Goal: Obtain resource: Download file/media

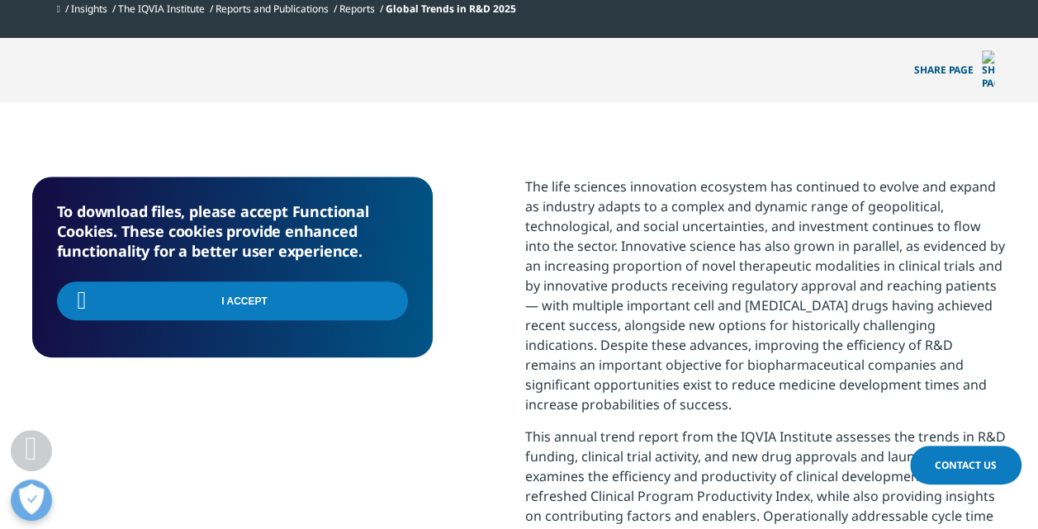
scroll to position [572, 0]
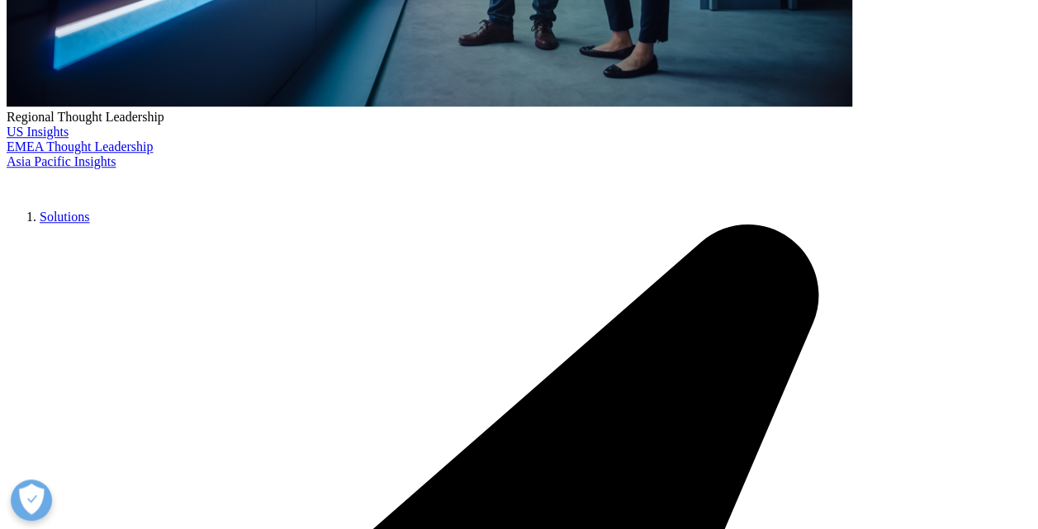
drag, startPoint x: 0, startPoint y: 0, endPoint x: 137, endPoint y: 325, distance: 353.1
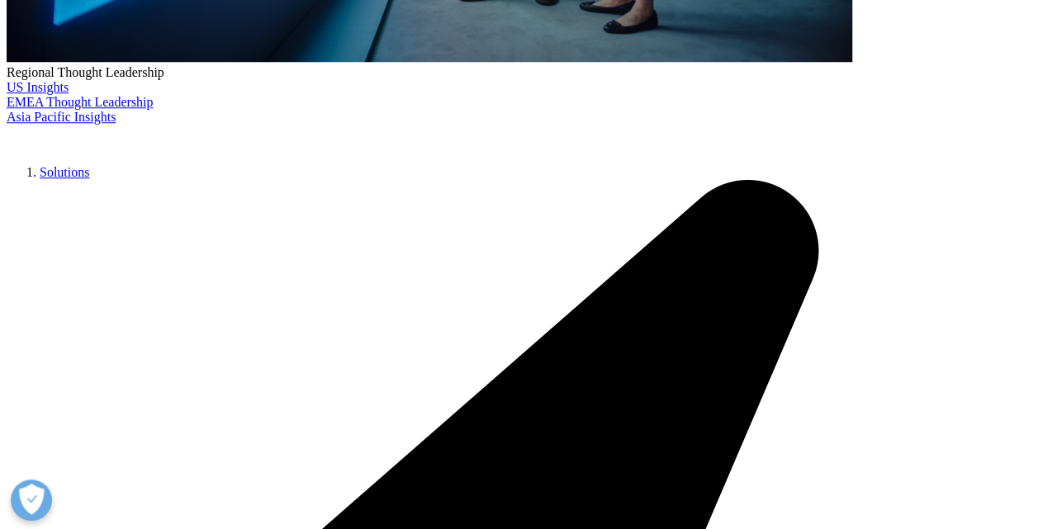
scroll to position [714, 0]
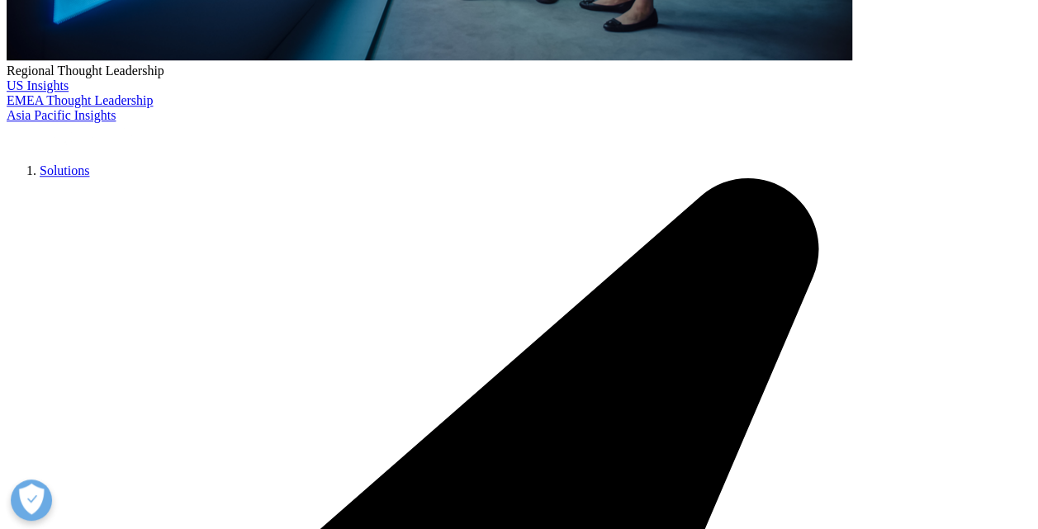
type input "Manon"
type input "Maisonhaute"
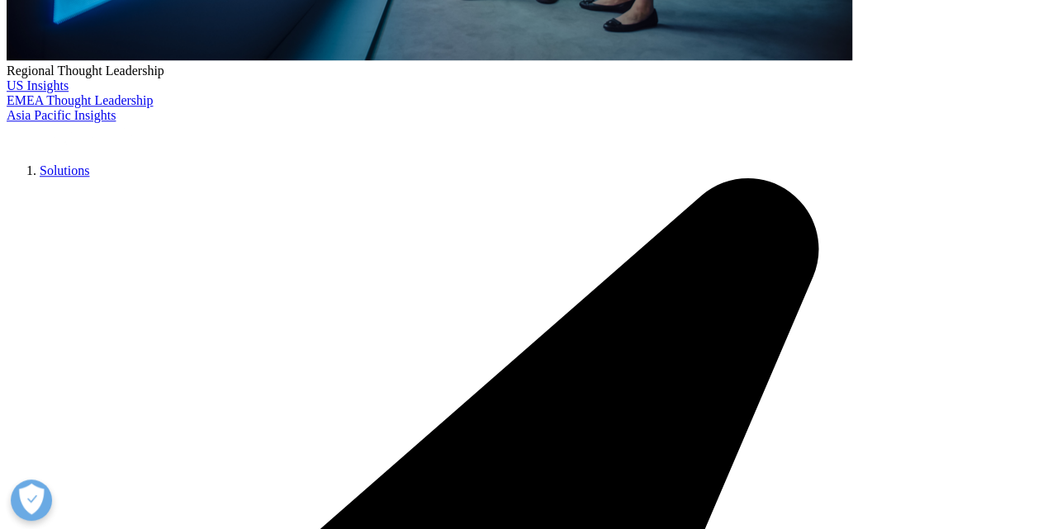
type input "maisonhaute1@gmail.com"
type input "Marketing"
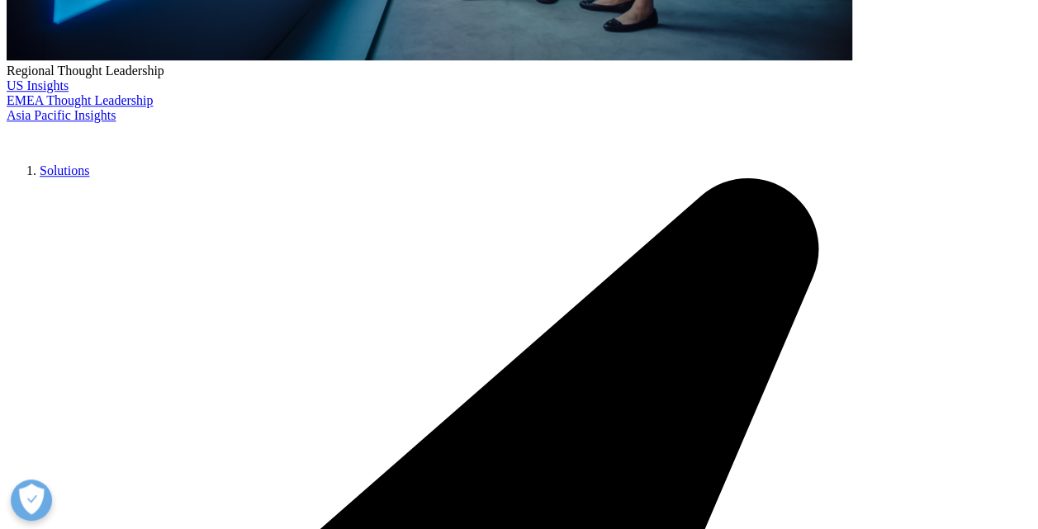
type input "Gc"
select select "France"
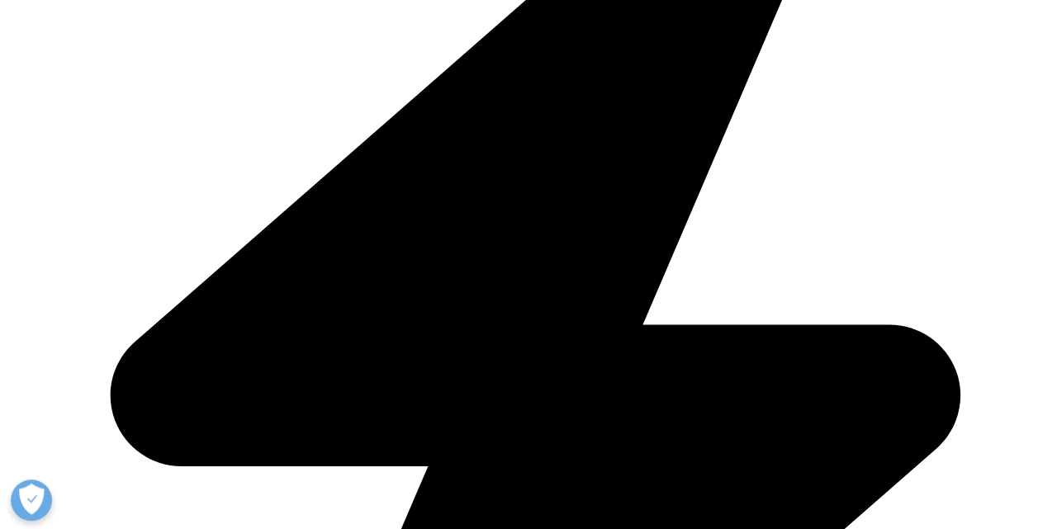
scroll to position [1065, 0]
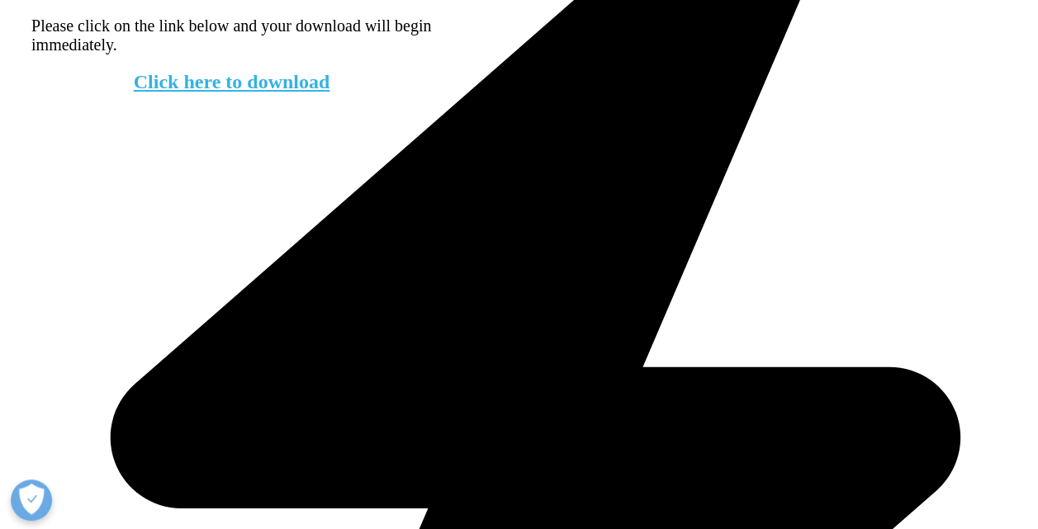
scroll to position [1029, 0]
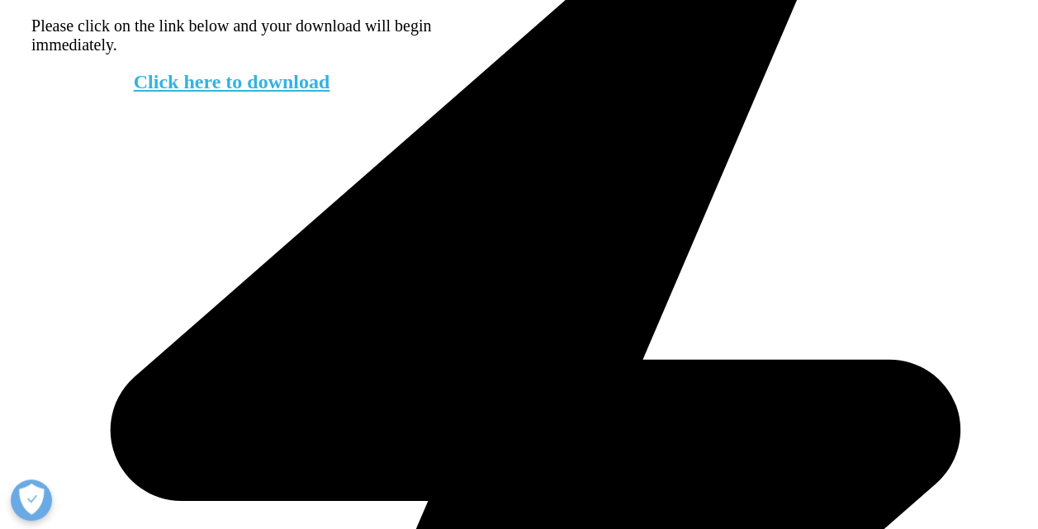
click at [235, 92] on link "Click here to download" at bounding box center [232, 81] width 197 height 21
